Goal: Check status: Check status

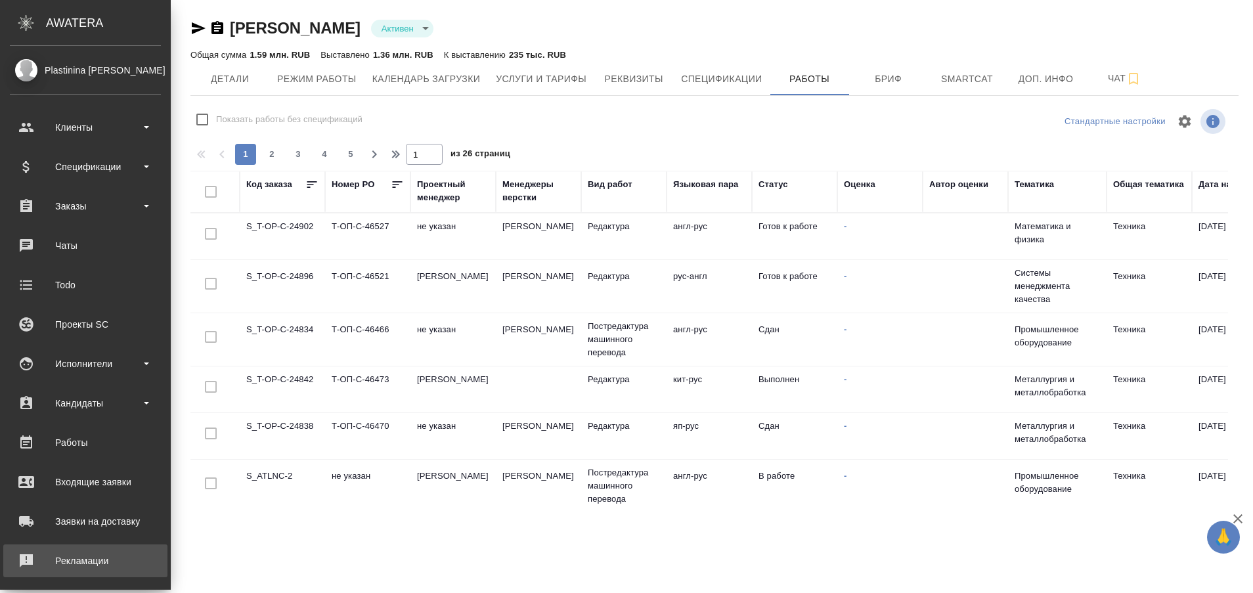
click at [70, 565] on div "Рекламации" at bounding box center [85, 561] width 151 height 20
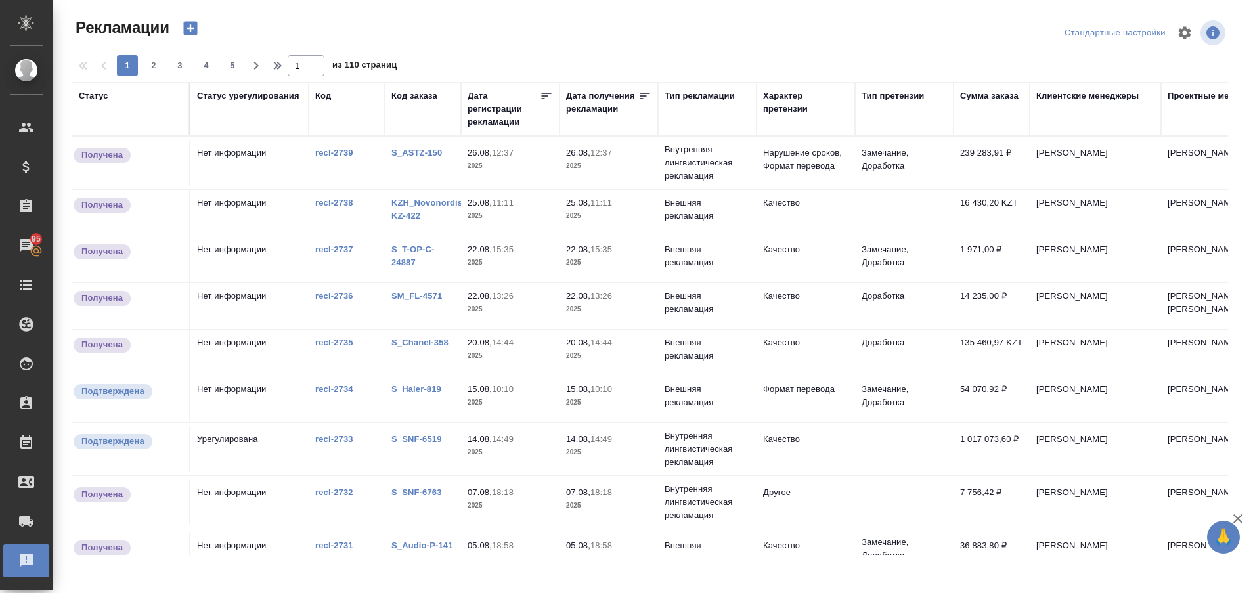
click at [410, 150] on link "S_ASTZ-150" at bounding box center [416, 153] width 51 height 10
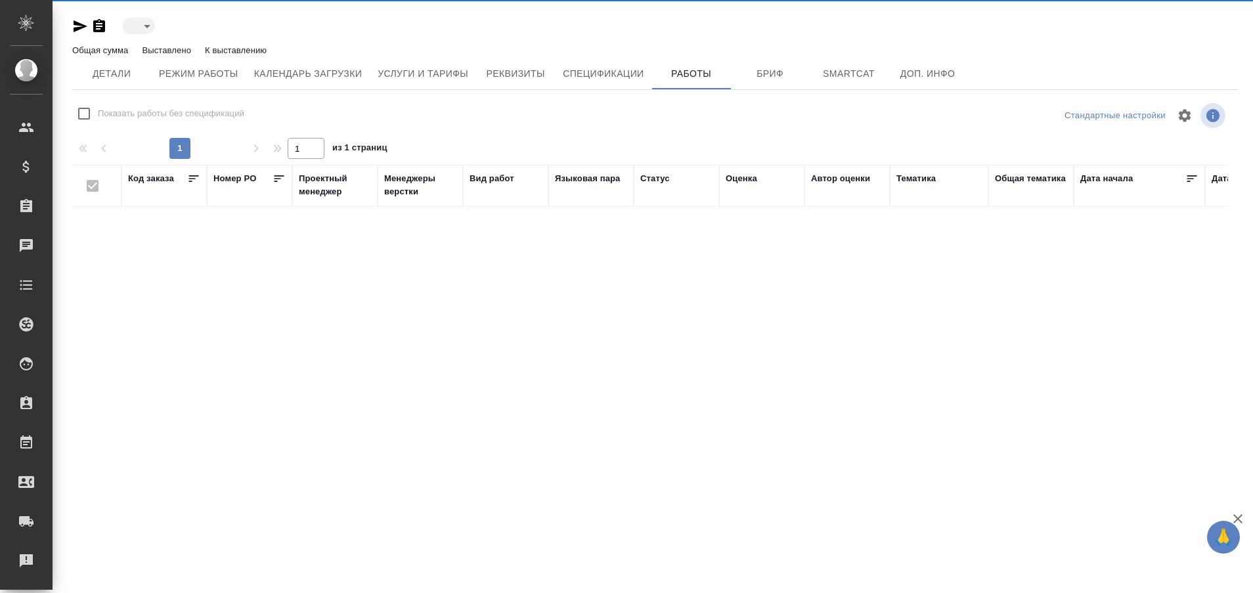
type input "active"
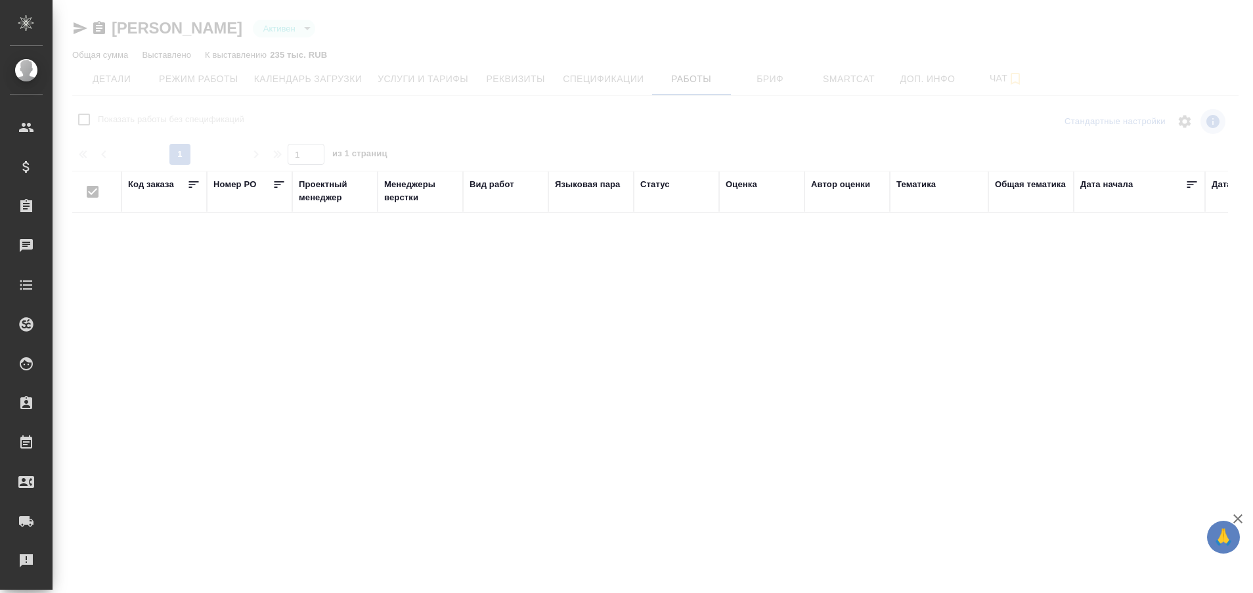
checkbox input "false"
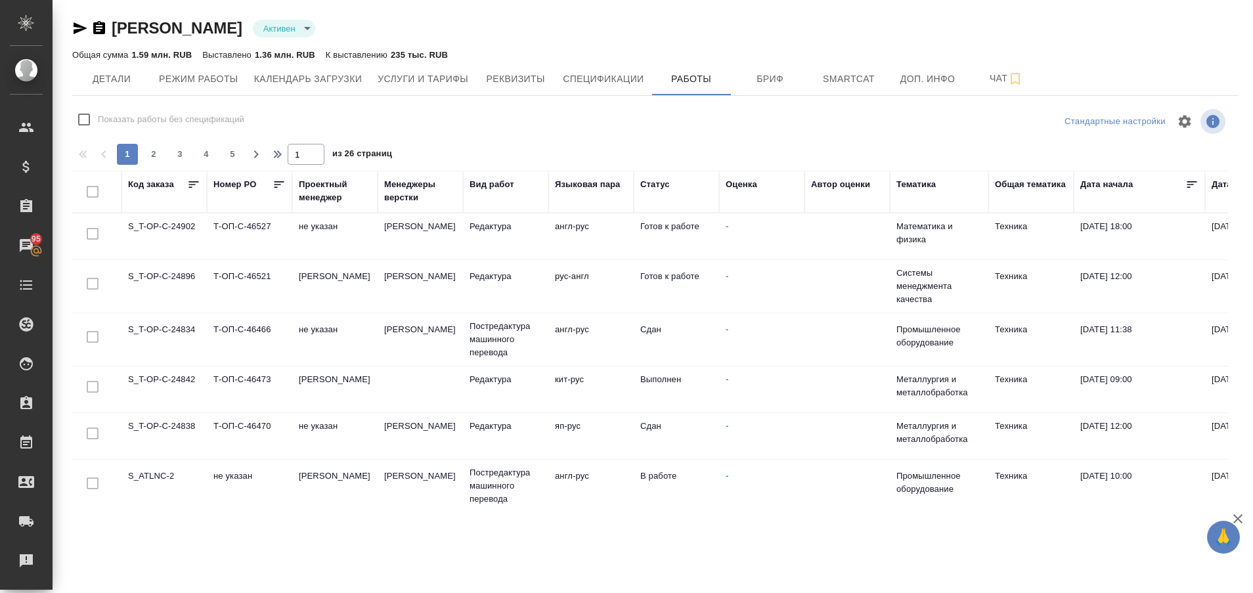
click at [165, 467] on td "S_ATLNC-2" at bounding box center [163, 486] width 85 height 46
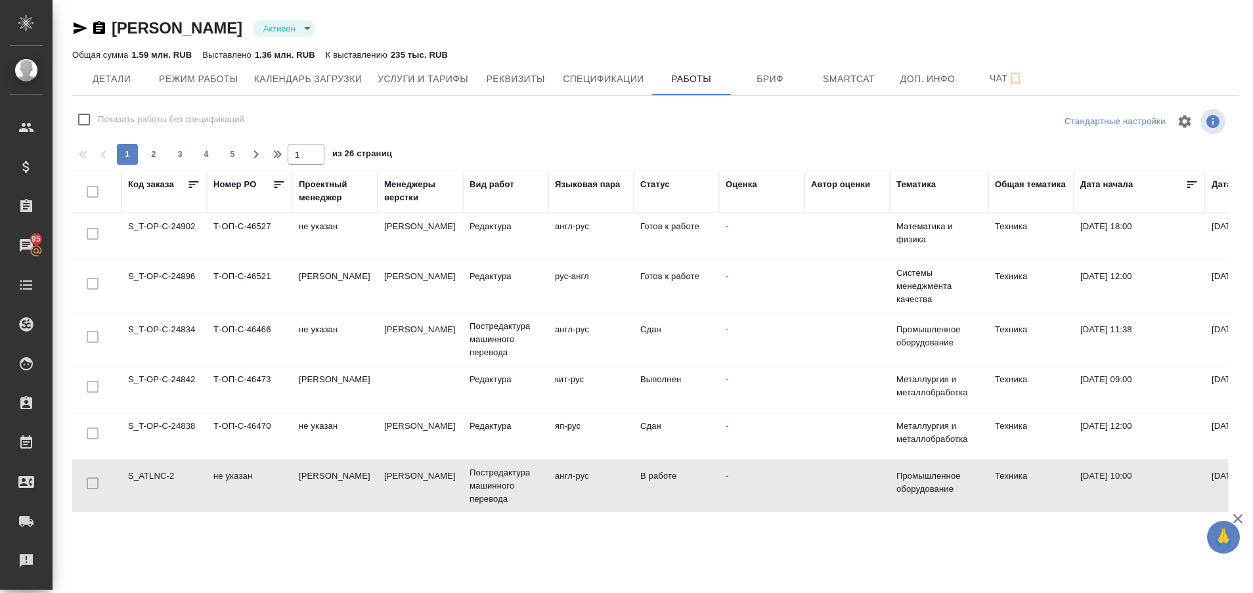
click at [165, 467] on td "S_ATLNC-2" at bounding box center [163, 486] width 85 height 46
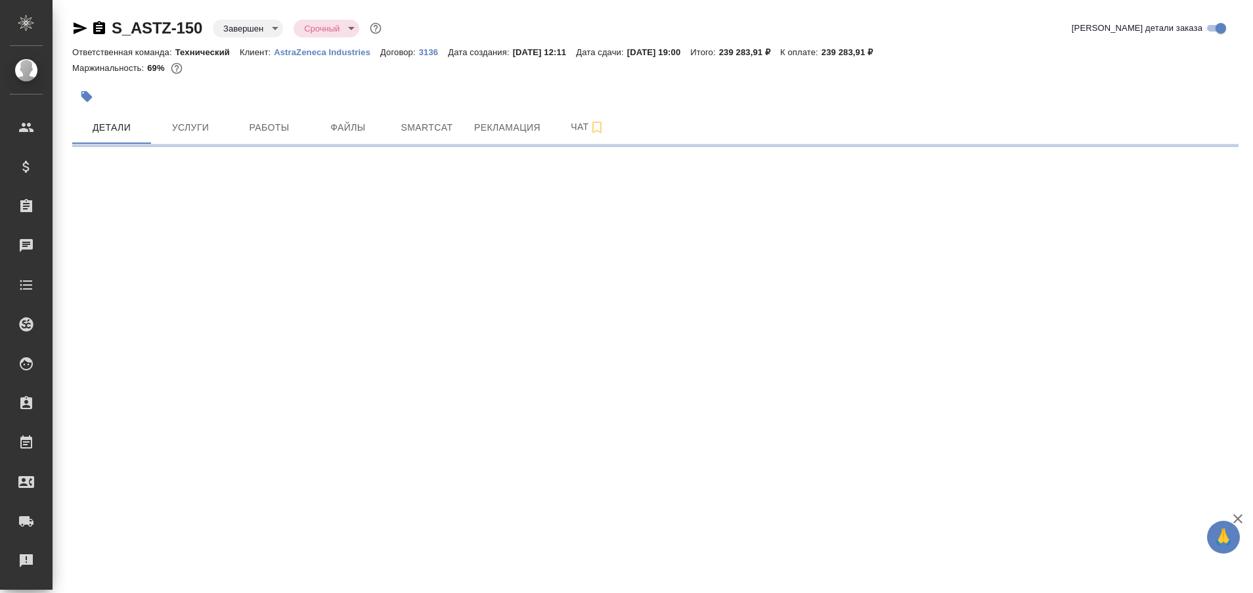
select select "RU"
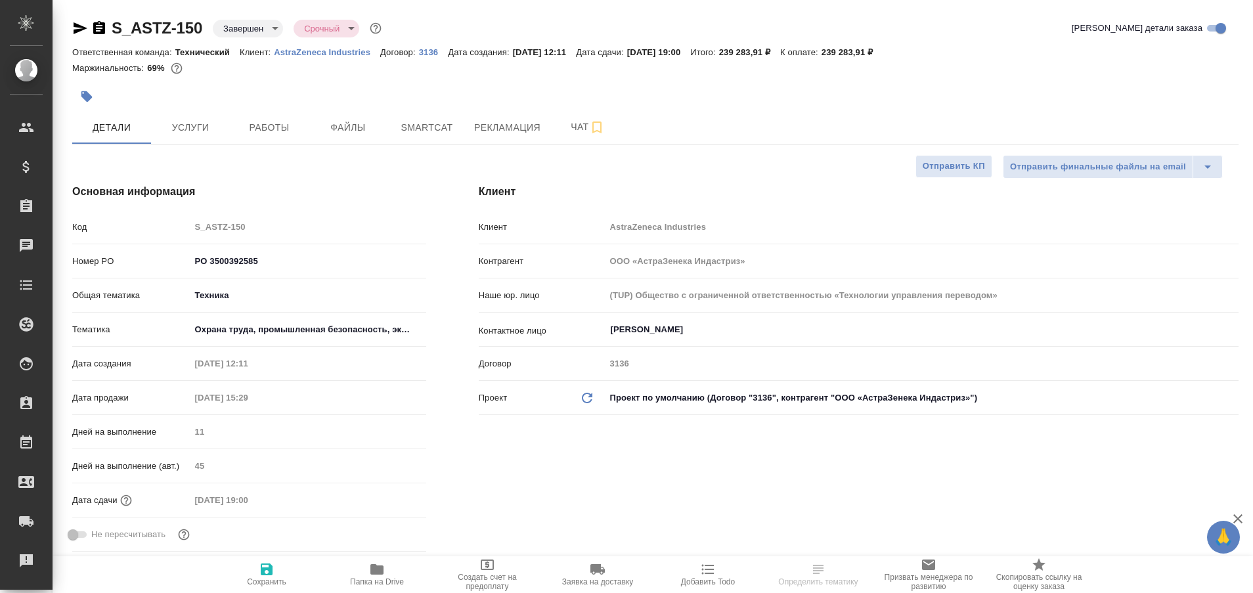
type textarea "x"
click at [276, 129] on span "Работы" at bounding box center [269, 128] width 63 height 16
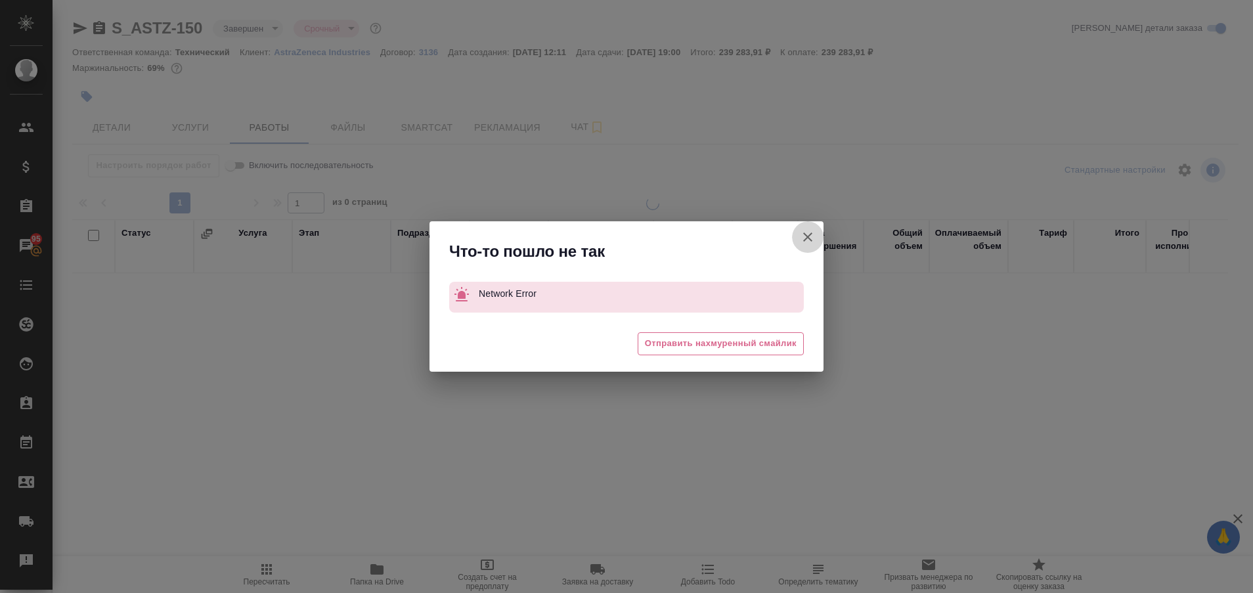
click at [809, 238] on icon "button" at bounding box center [807, 236] width 9 height 9
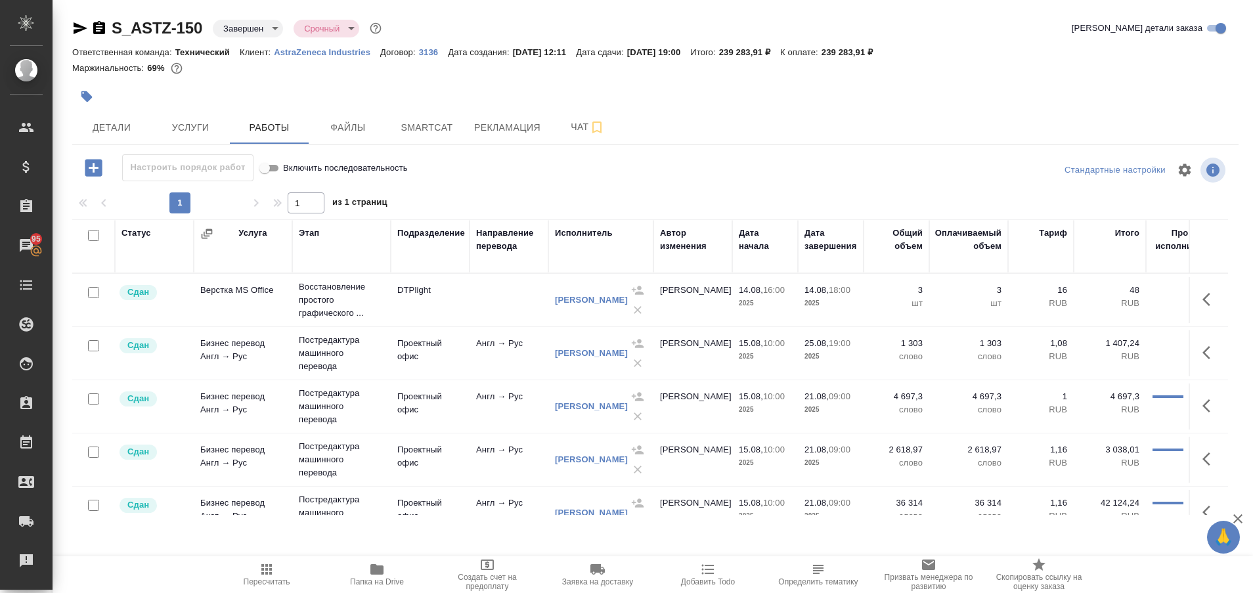
click at [555, 535] on div "S_ASTZ-150 Завершен closed Срочный urgent Кратко детали заказа Ответственная ко…" at bounding box center [655, 274] width 1181 height 548
click at [512, 121] on span "Рекламация" at bounding box center [507, 128] width 66 height 16
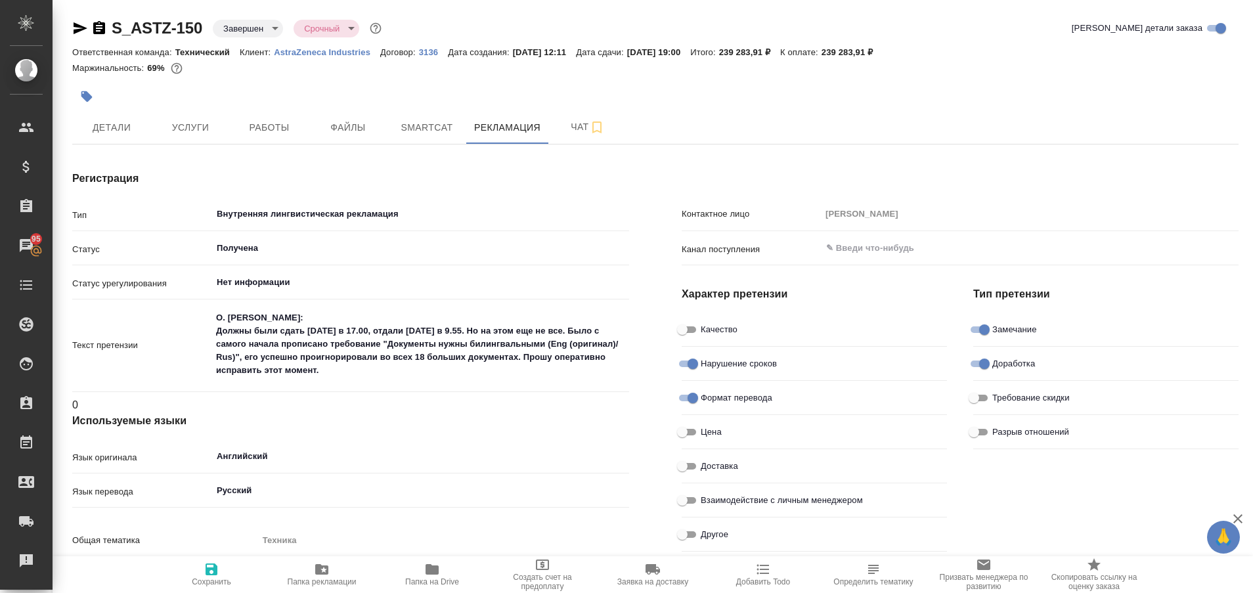
type textarea "x"
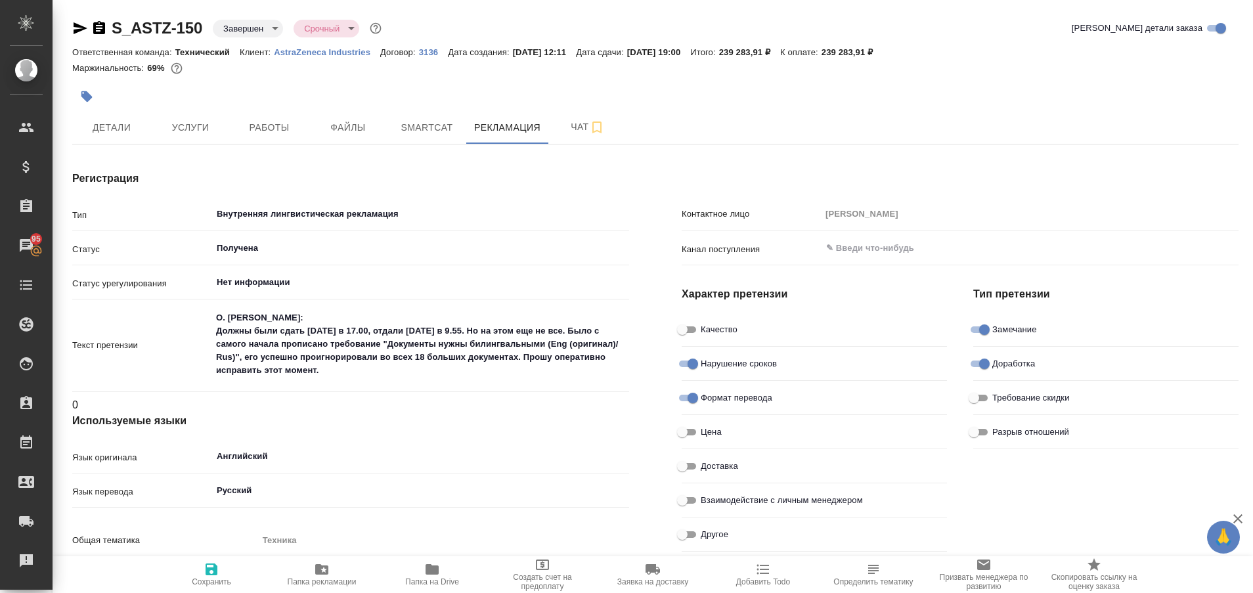
type textarea "x"
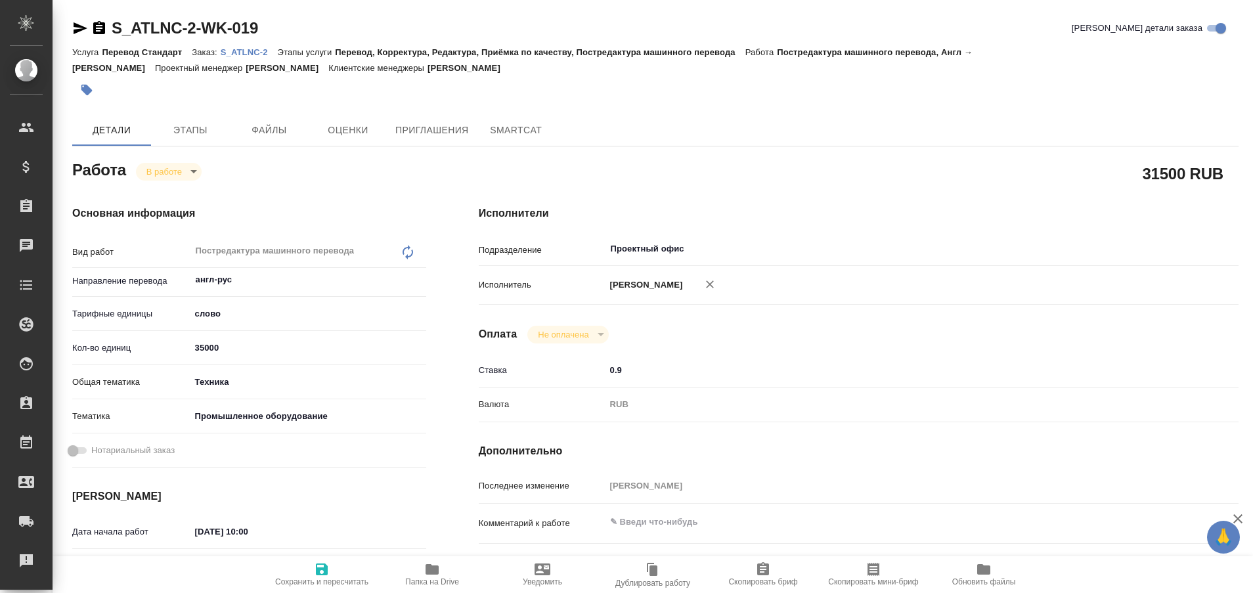
type textarea "x"
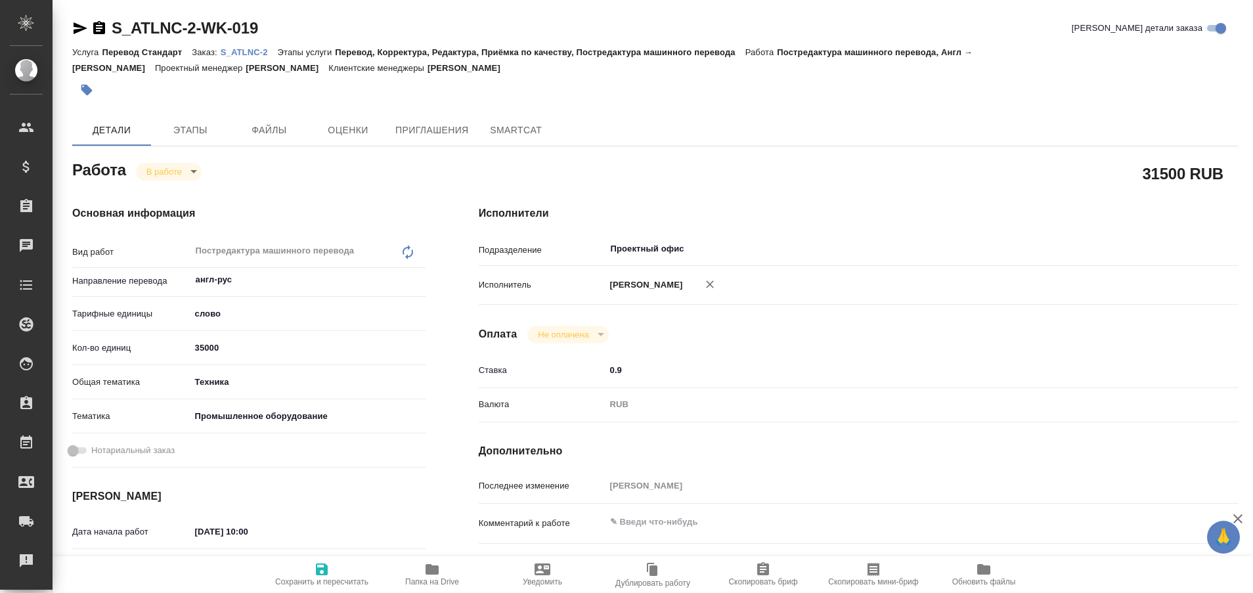
type textarea "x"
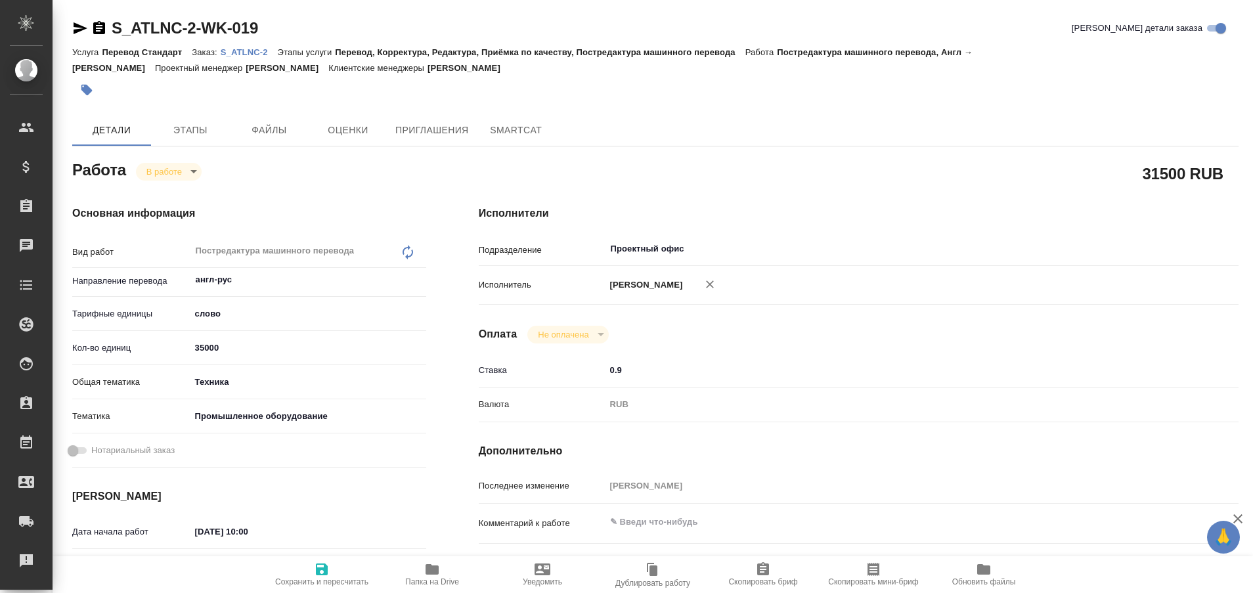
type textarea "x"
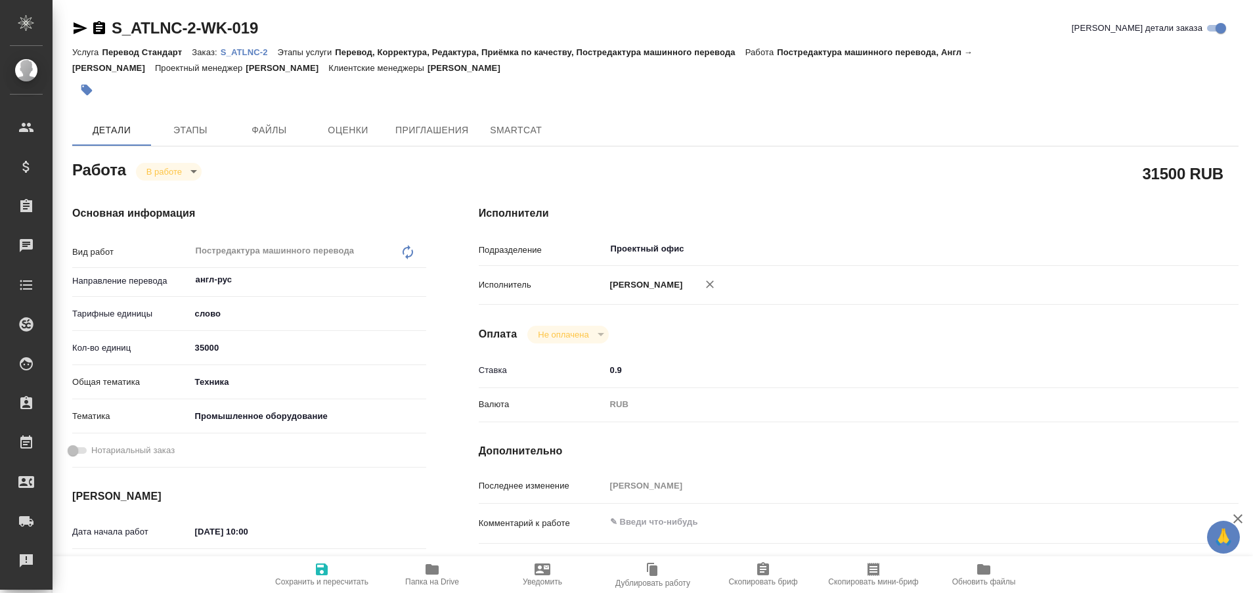
type textarea "x"
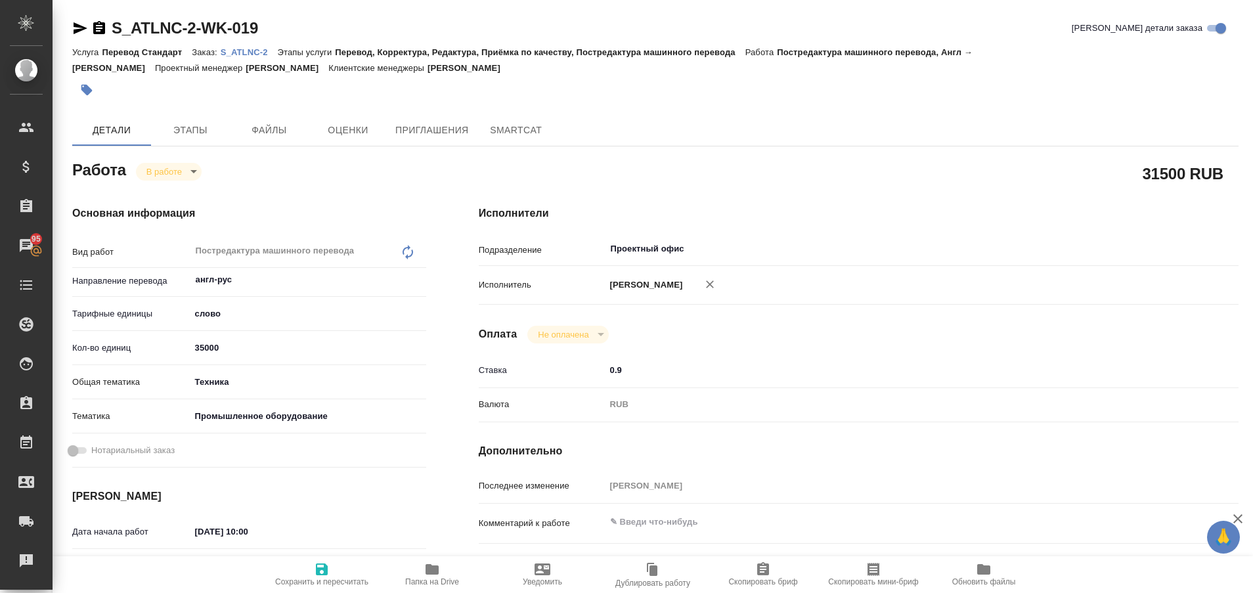
type textarea "x"
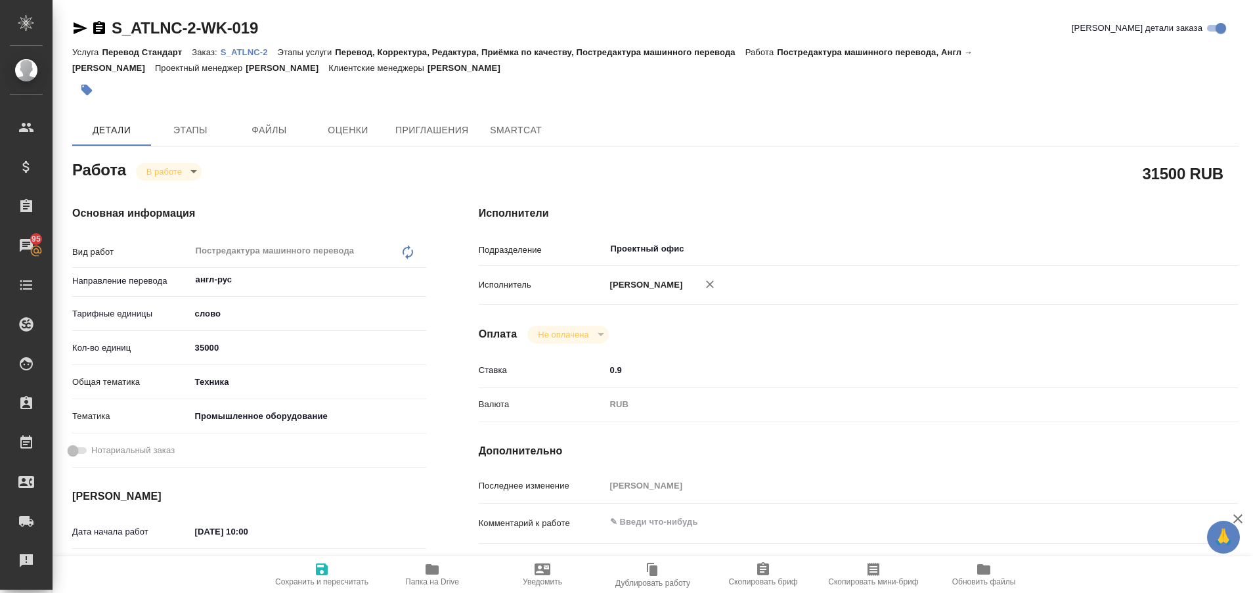
click at [248, 49] on p "S_ATLNC-2" at bounding box center [249, 52] width 57 height 10
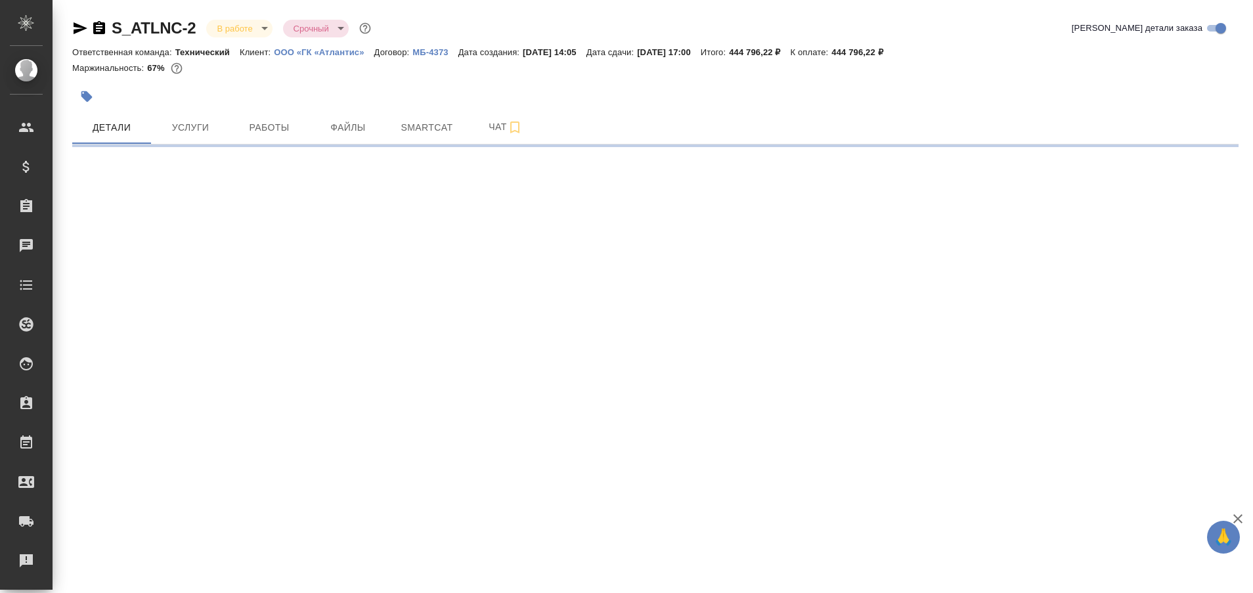
select select "RU"
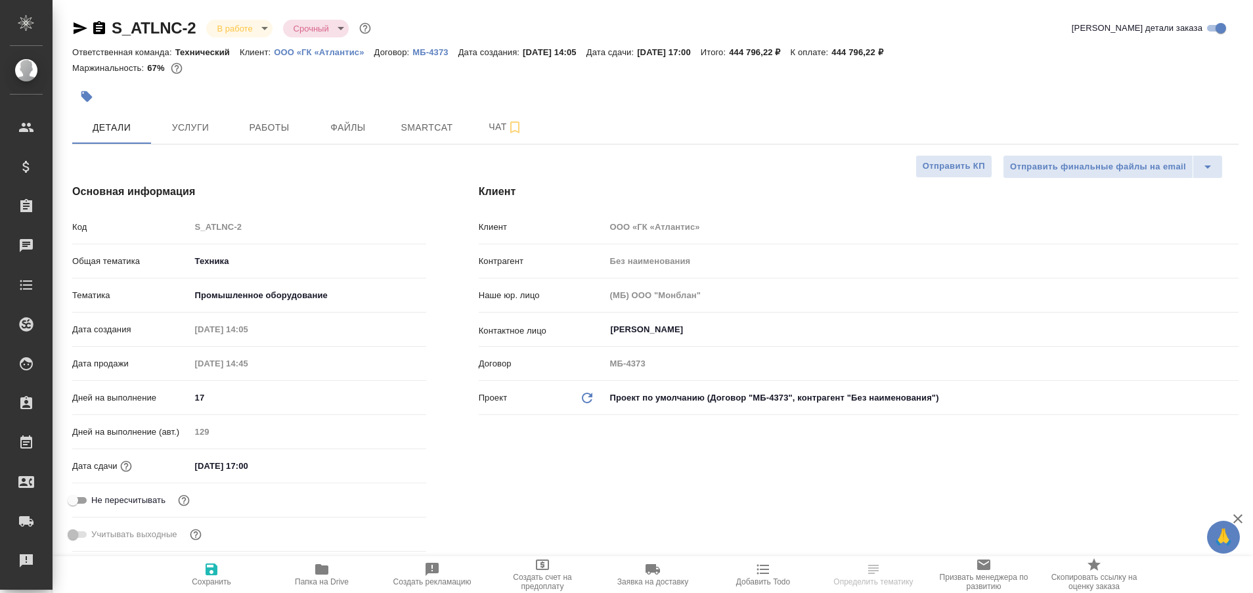
type textarea "x"
click at [250, 135] on span "Работы" at bounding box center [269, 128] width 63 height 16
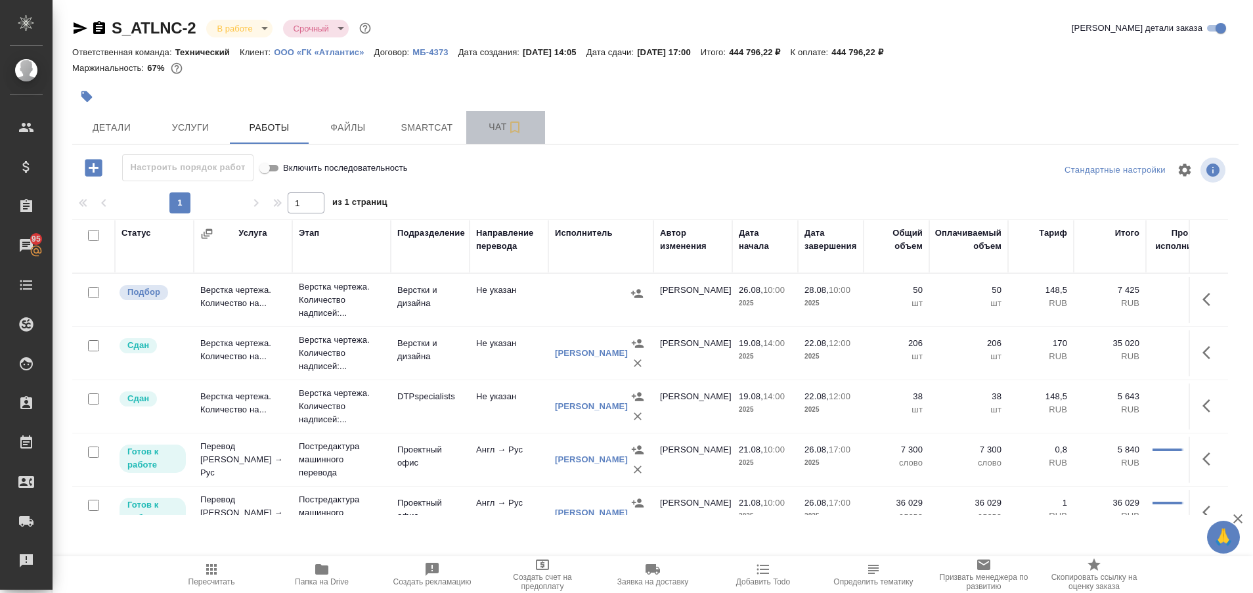
click at [496, 135] on span "Чат" at bounding box center [505, 127] width 63 height 16
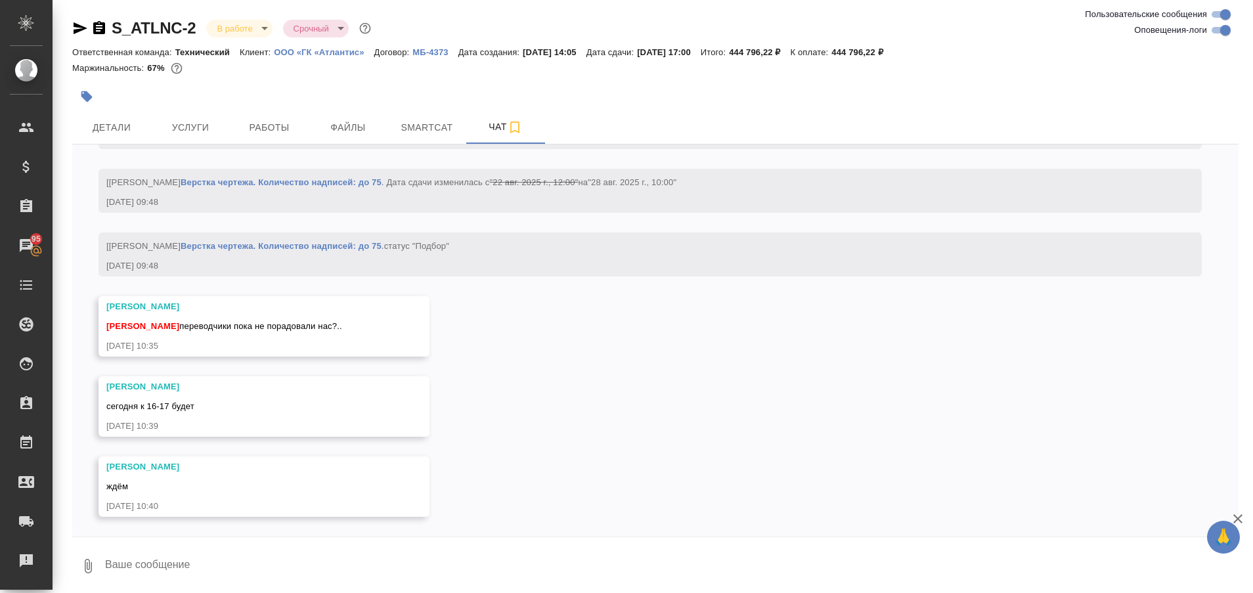
scroll to position [15866, 0]
